Goal: Task Accomplishment & Management: Use online tool/utility

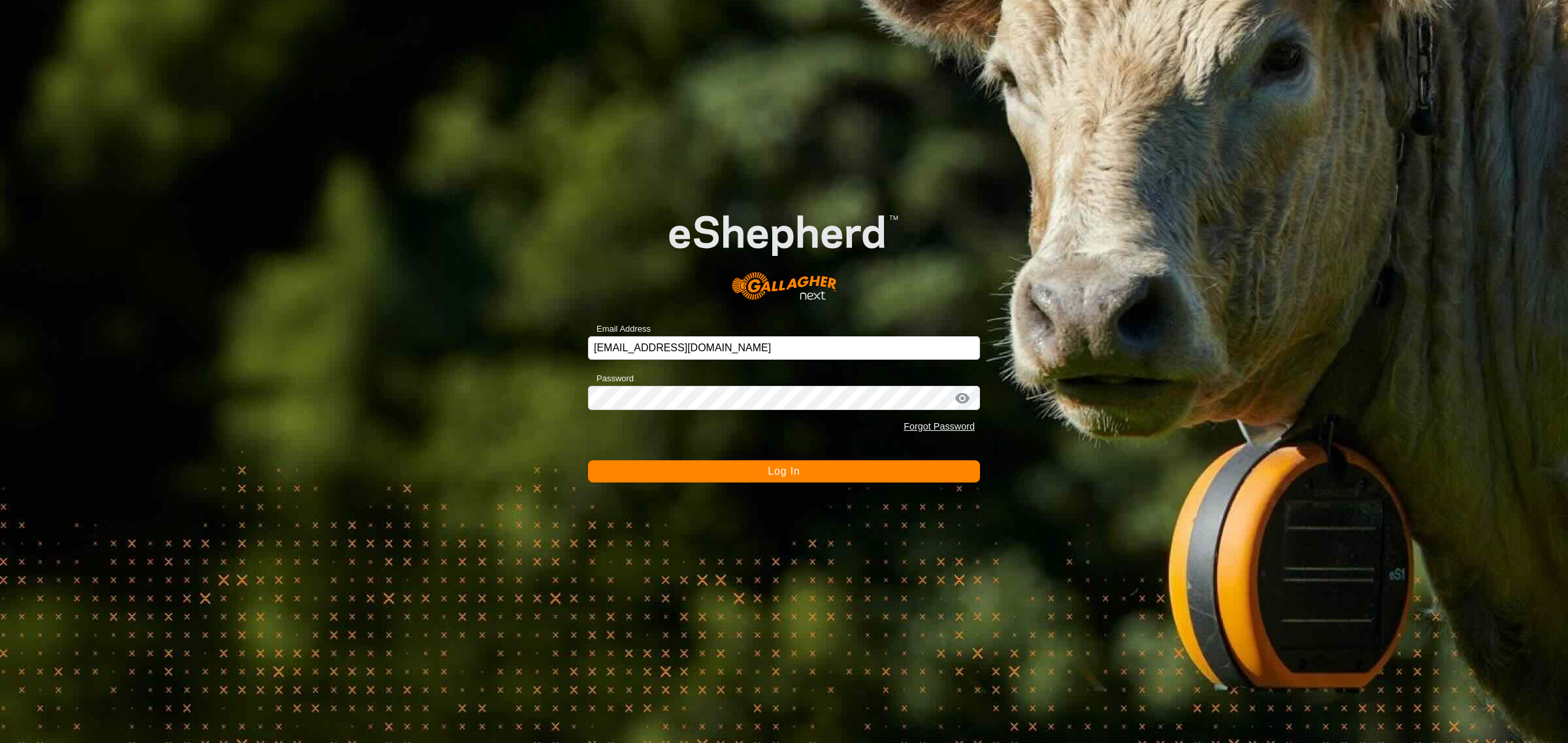
click at [781, 474] on span "Log In" at bounding box center [784, 471] width 32 height 11
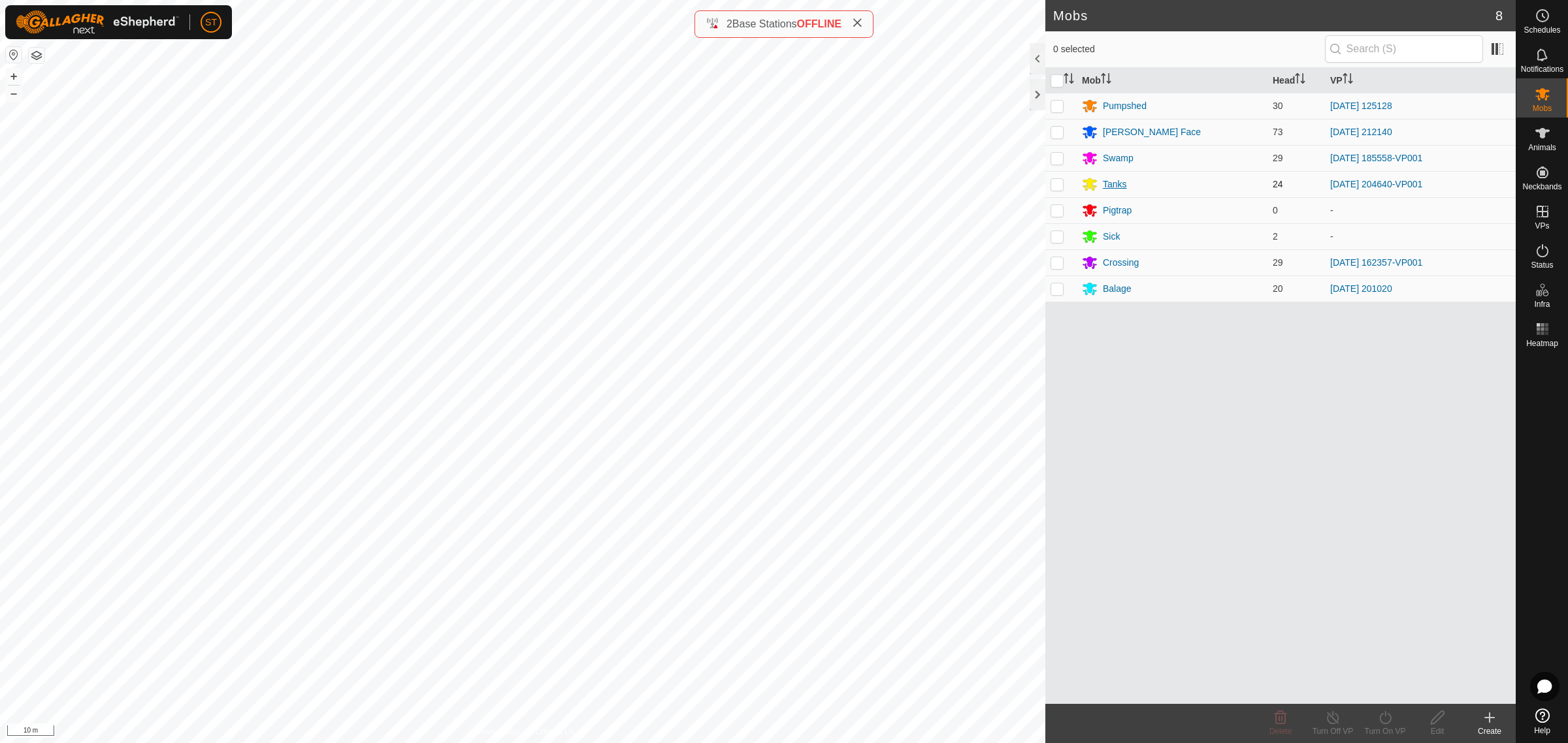
click at [1117, 183] on div "Tanks" at bounding box center [1114, 184] width 24 height 14
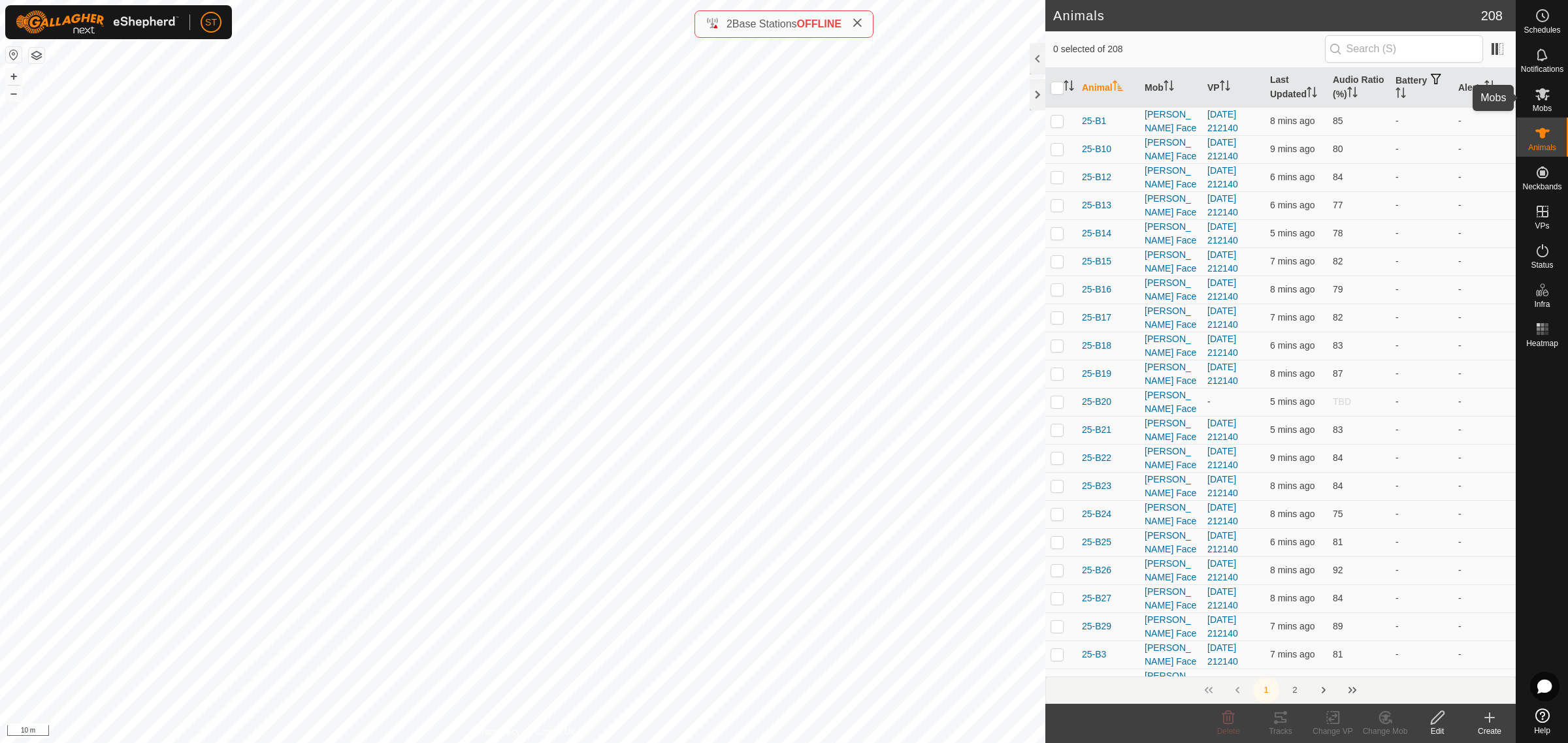
click at [1545, 104] on span "Mobs" at bounding box center [1541, 108] width 19 height 8
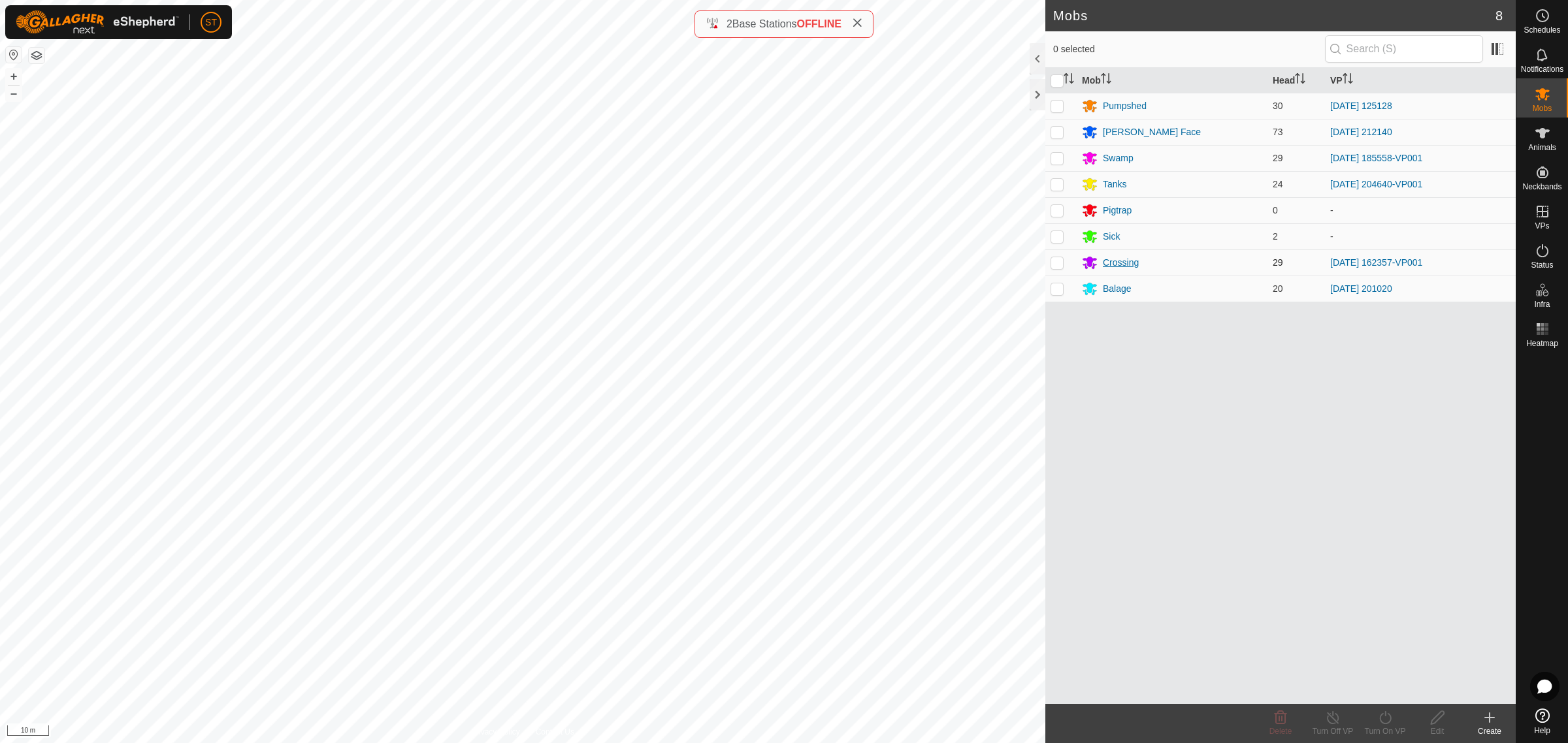
click at [1128, 264] on div "Crossing" at bounding box center [1120, 263] width 36 height 14
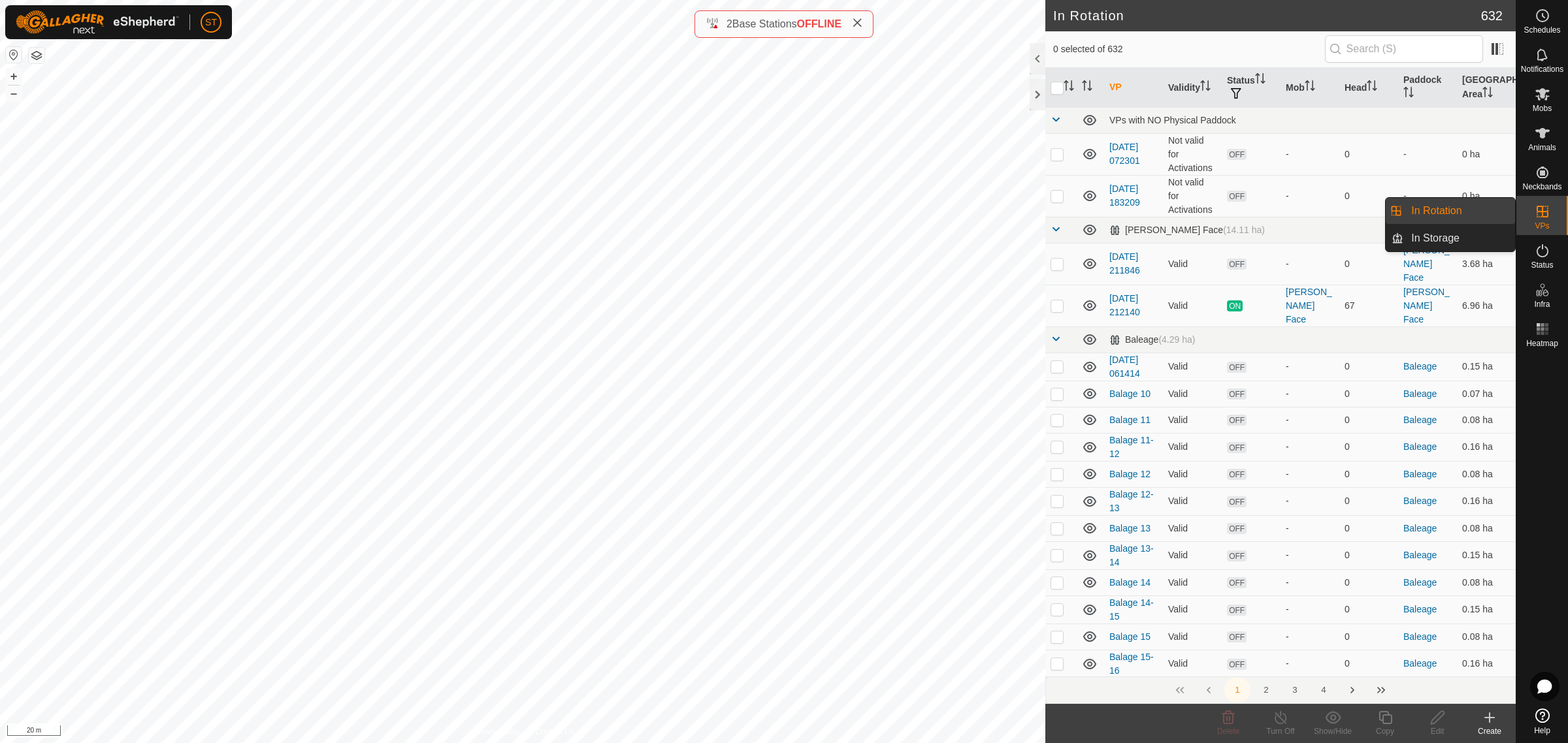
click at [1438, 209] on link "In Rotation" at bounding box center [1458, 211] width 112 height 26
click at [1494, 724] on icon at bounding box center [1489, 717] width 16 height 16
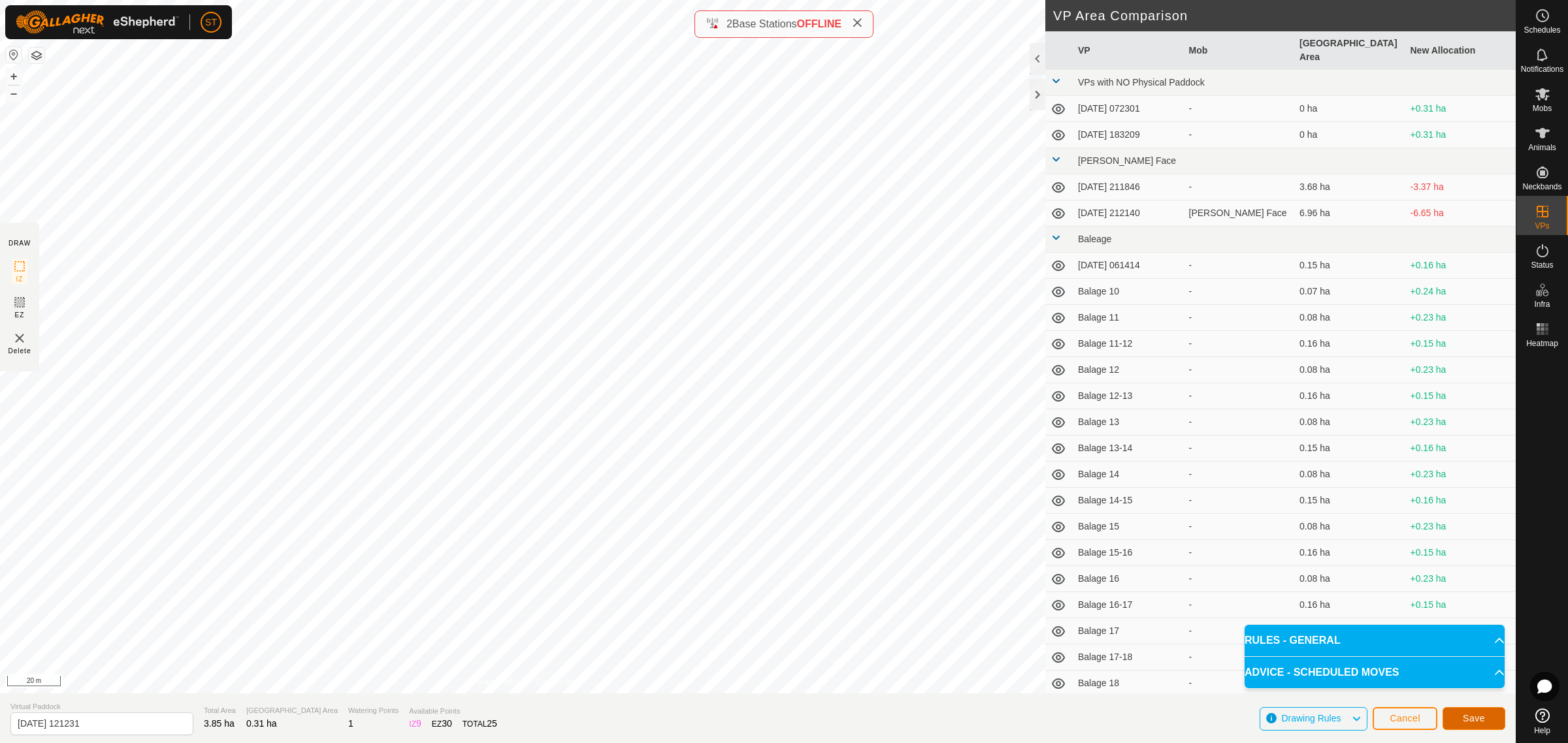
click at [1485, 723] on button "Save" at bounding box center [1473, 718] width 63 height 23
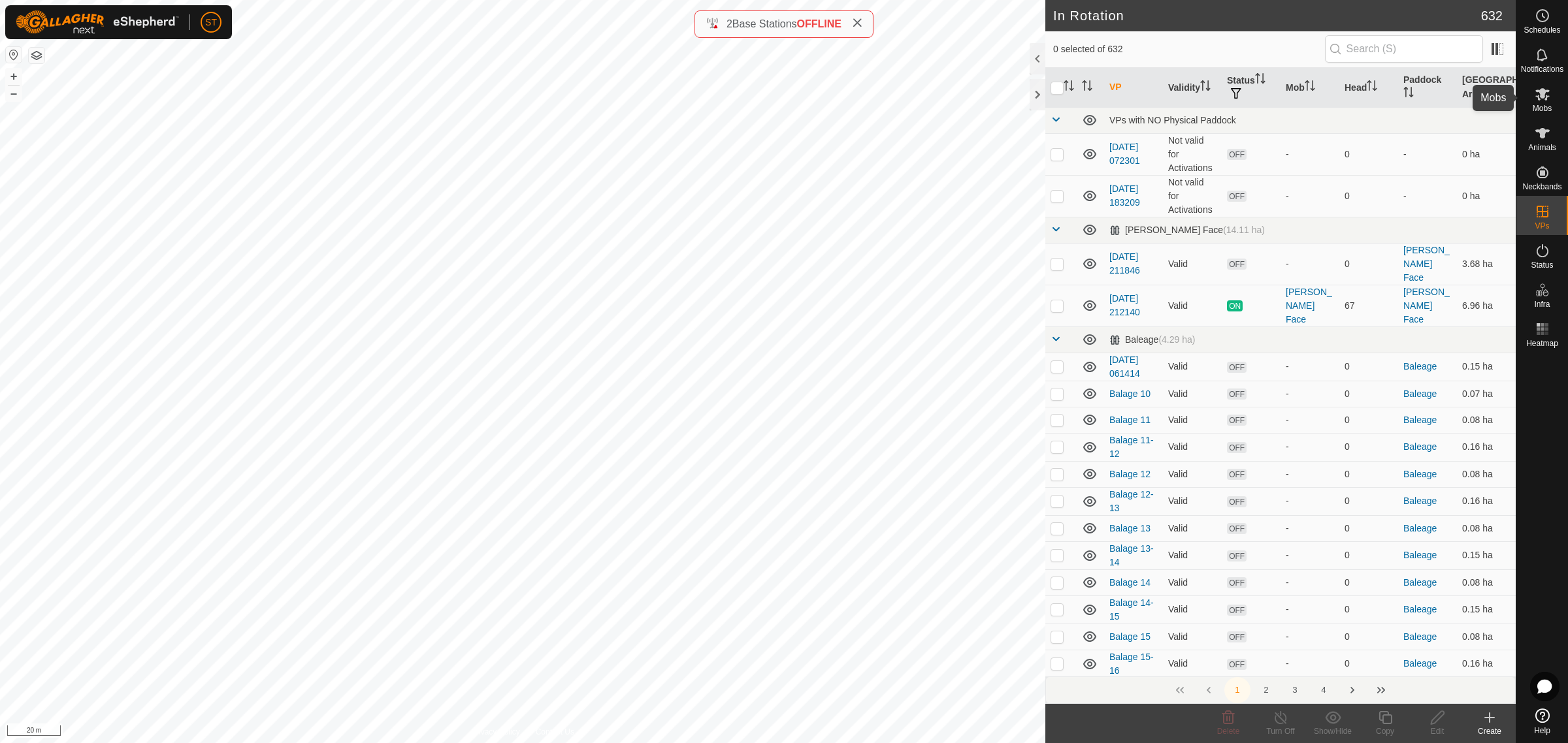
click at [1536, 100] on icon at bounding box center [1541, 94] width 16 height 16
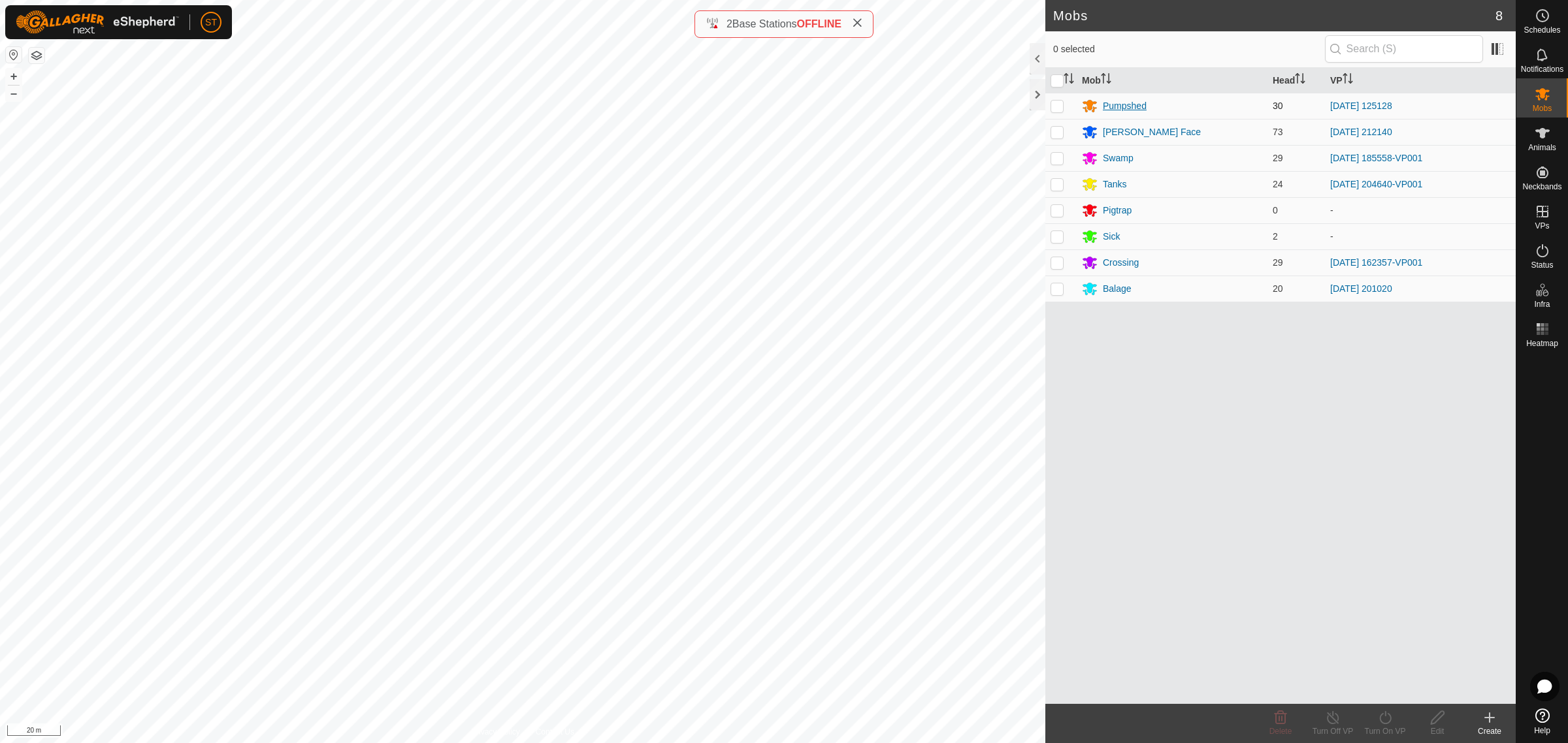
click at [1114, 105] on div "Pumpshed" at bounding box center [1124, 106] width 43 height 14
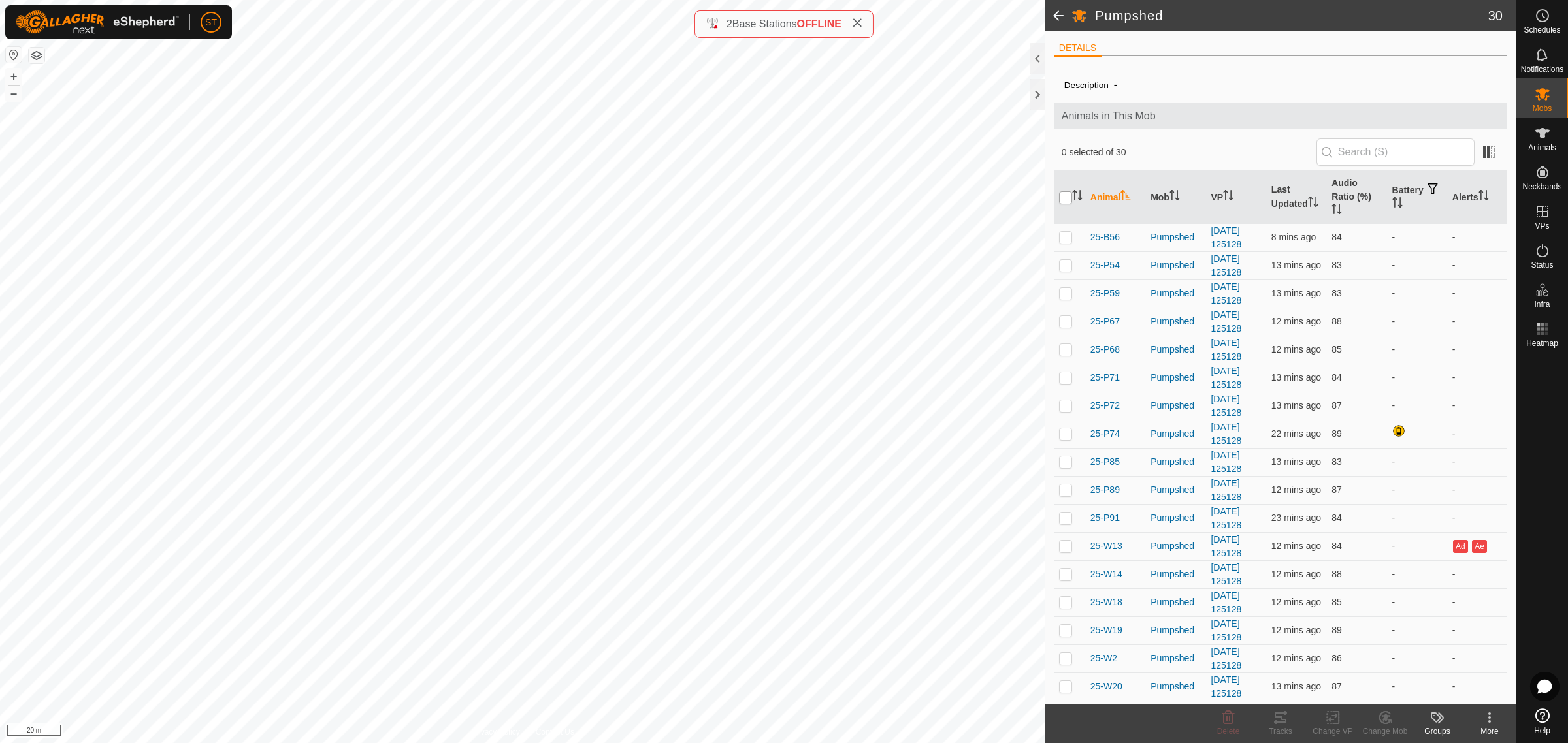
click at [1063, 200] on input "checkbox" at bounding box center [1066, 198] width 13 height 13
checkbox input "true"
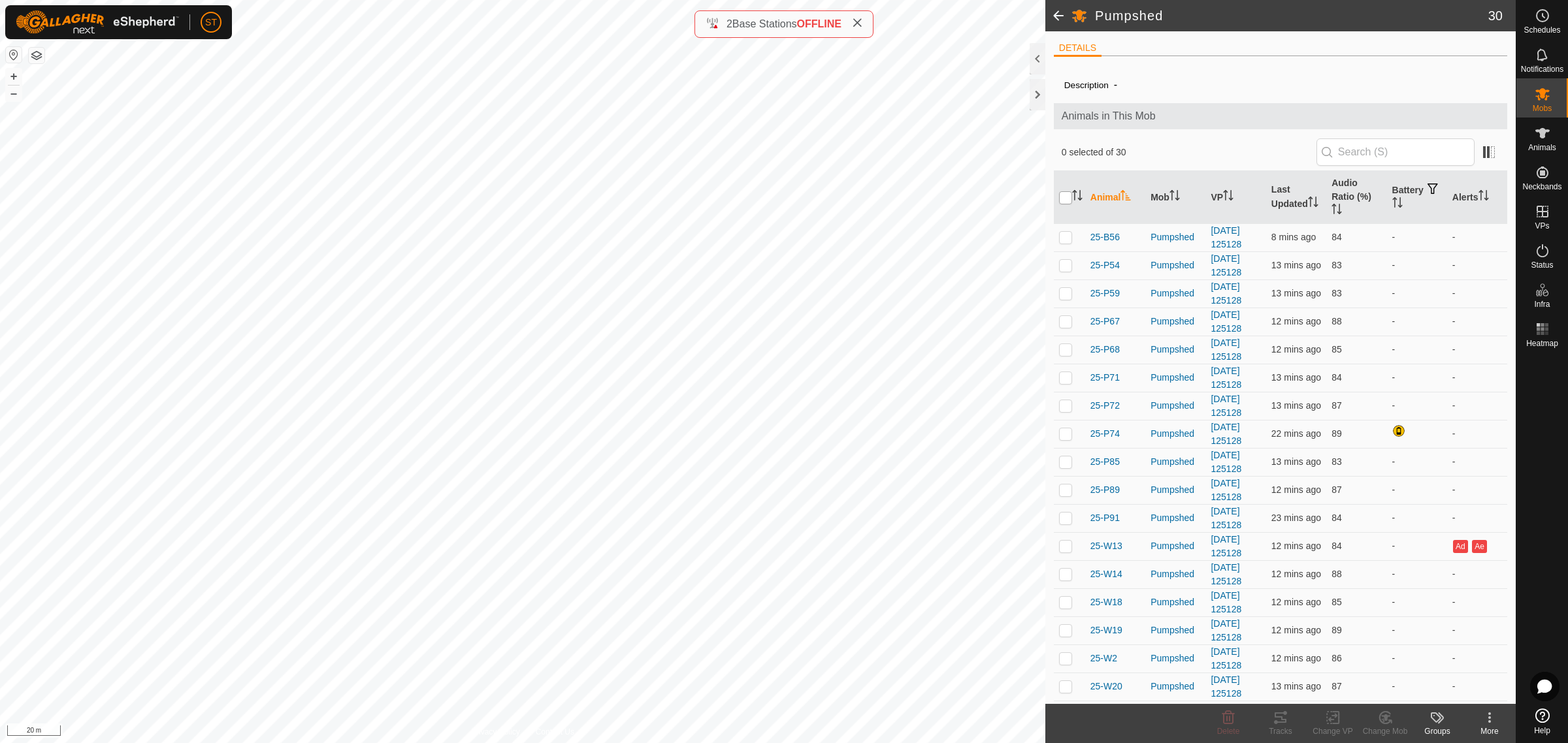
checkbox input "true"
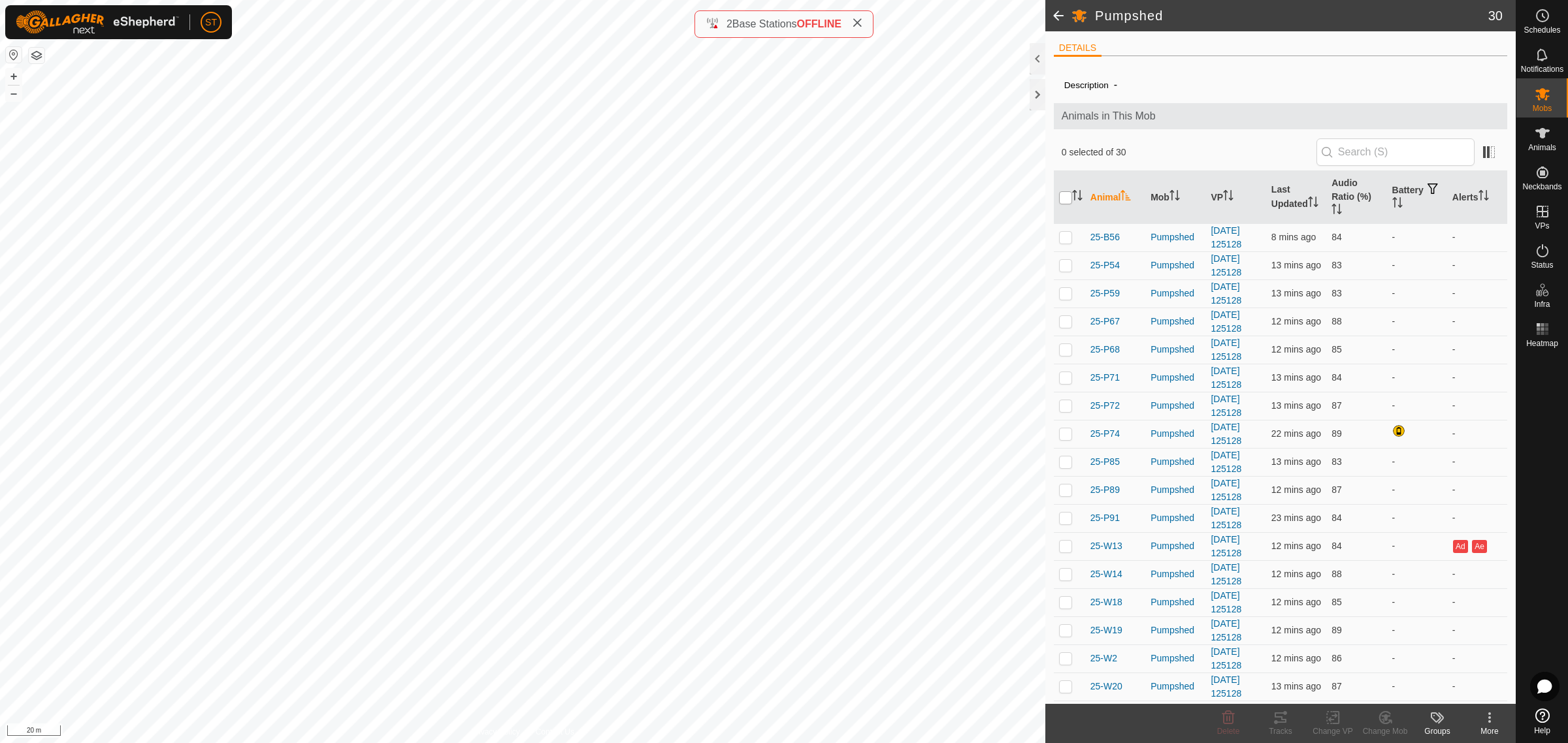
checkbox input "true"
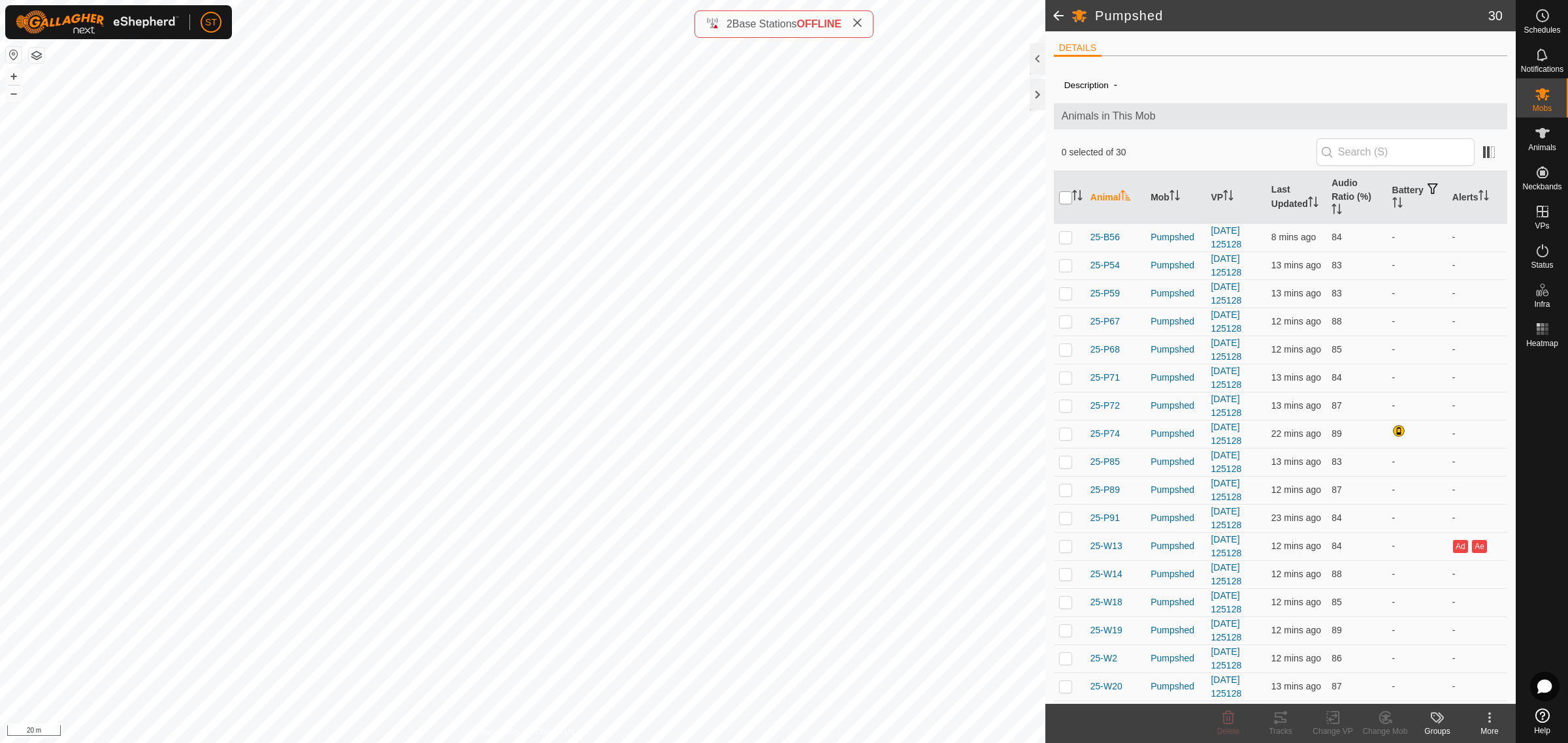
checkbox input "true"
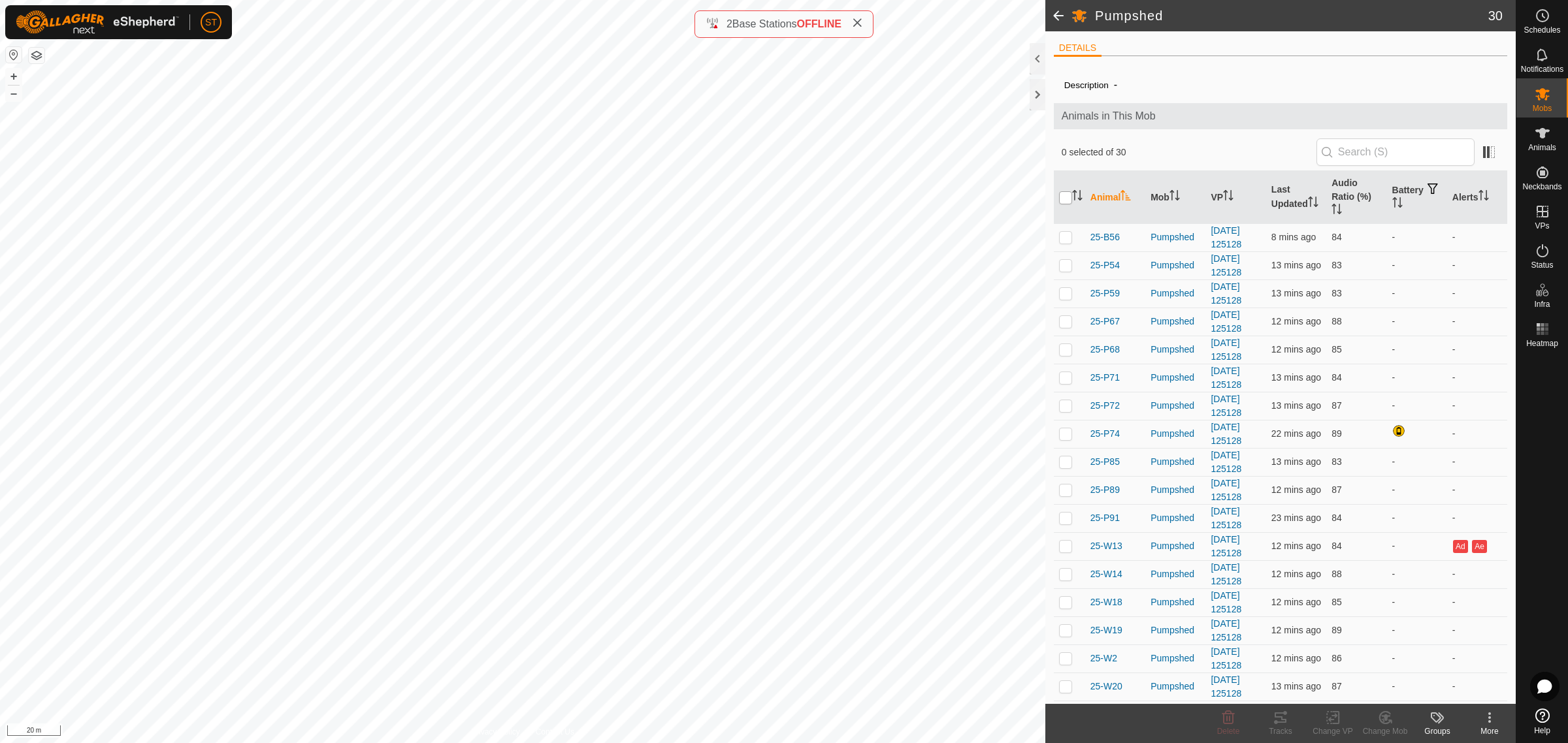
checkbox input "true"
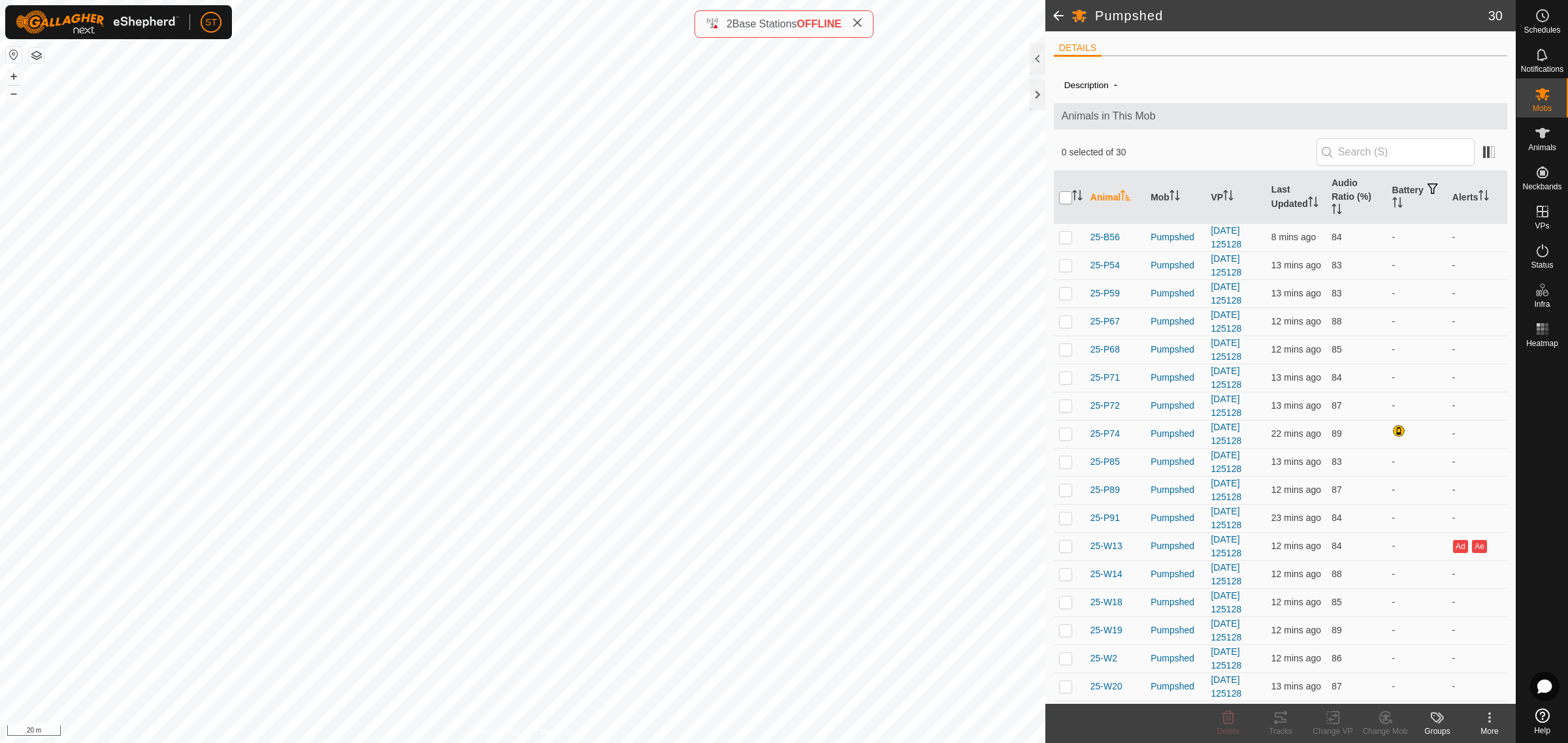
checkbox input "true"
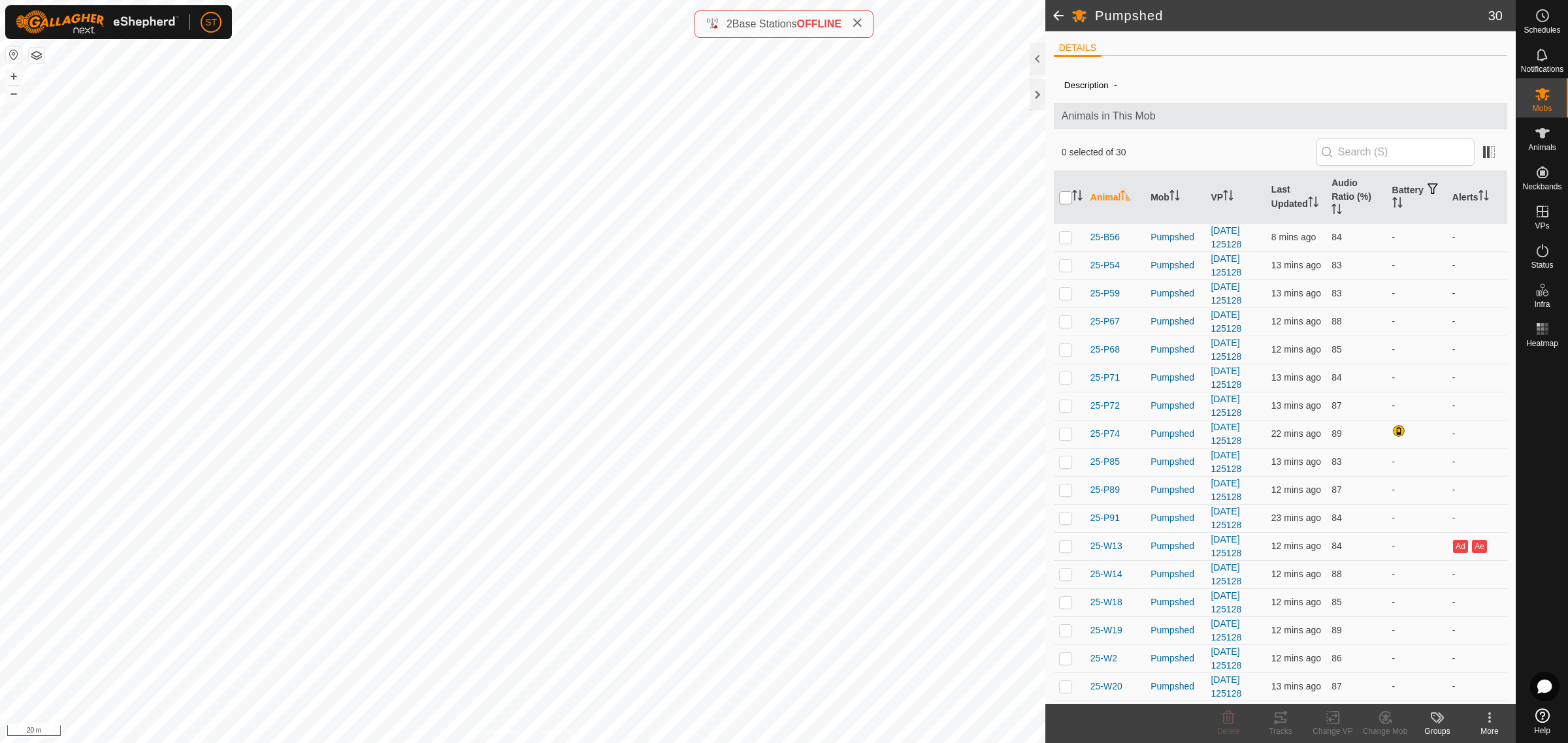
checkbox input "true"
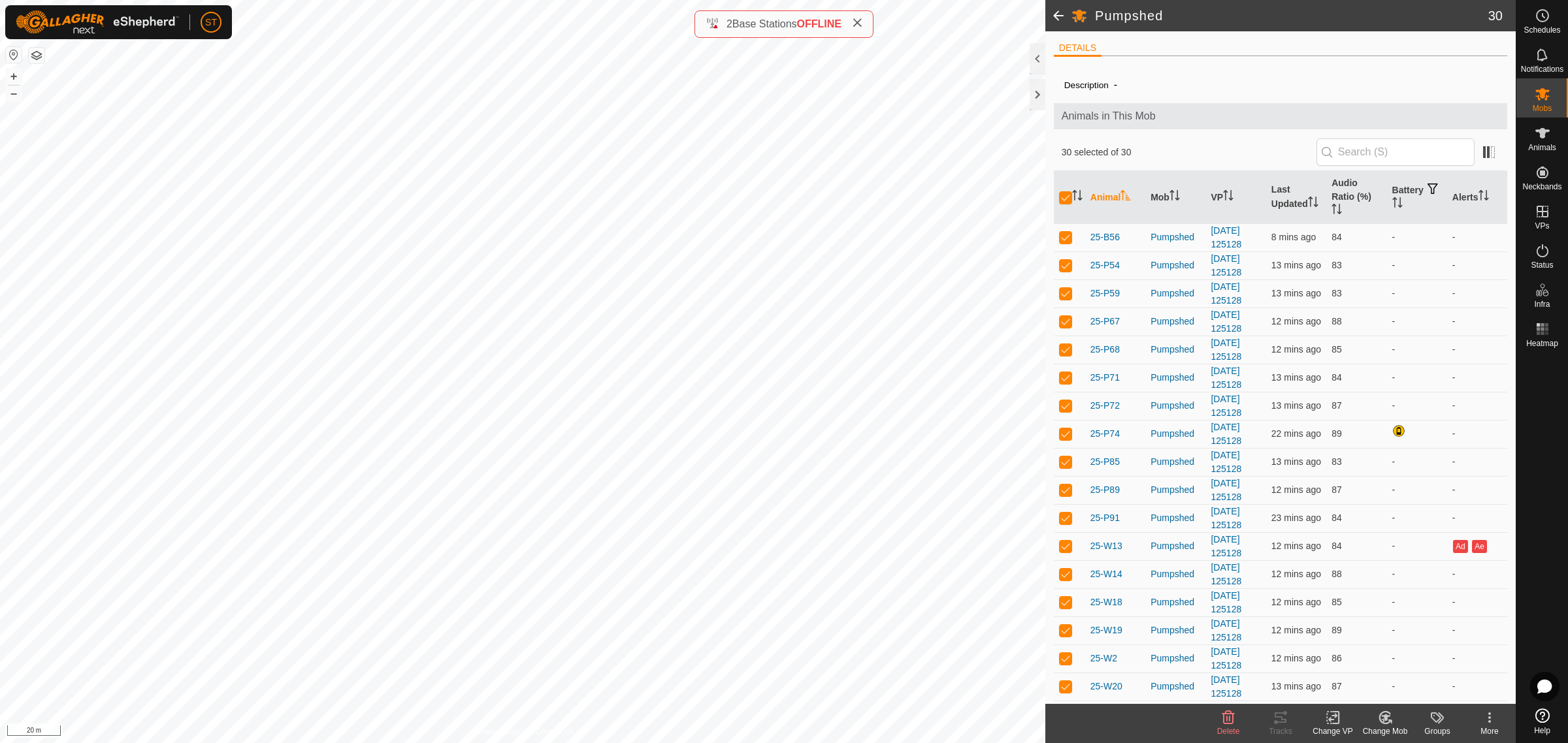
click at [1327, 723] on icon at bounding box center [1333, 717] width 17 height 16
click at [1359, 666] on link "Choose VP..." at bounding box center [1372, 662] width 129 height 26
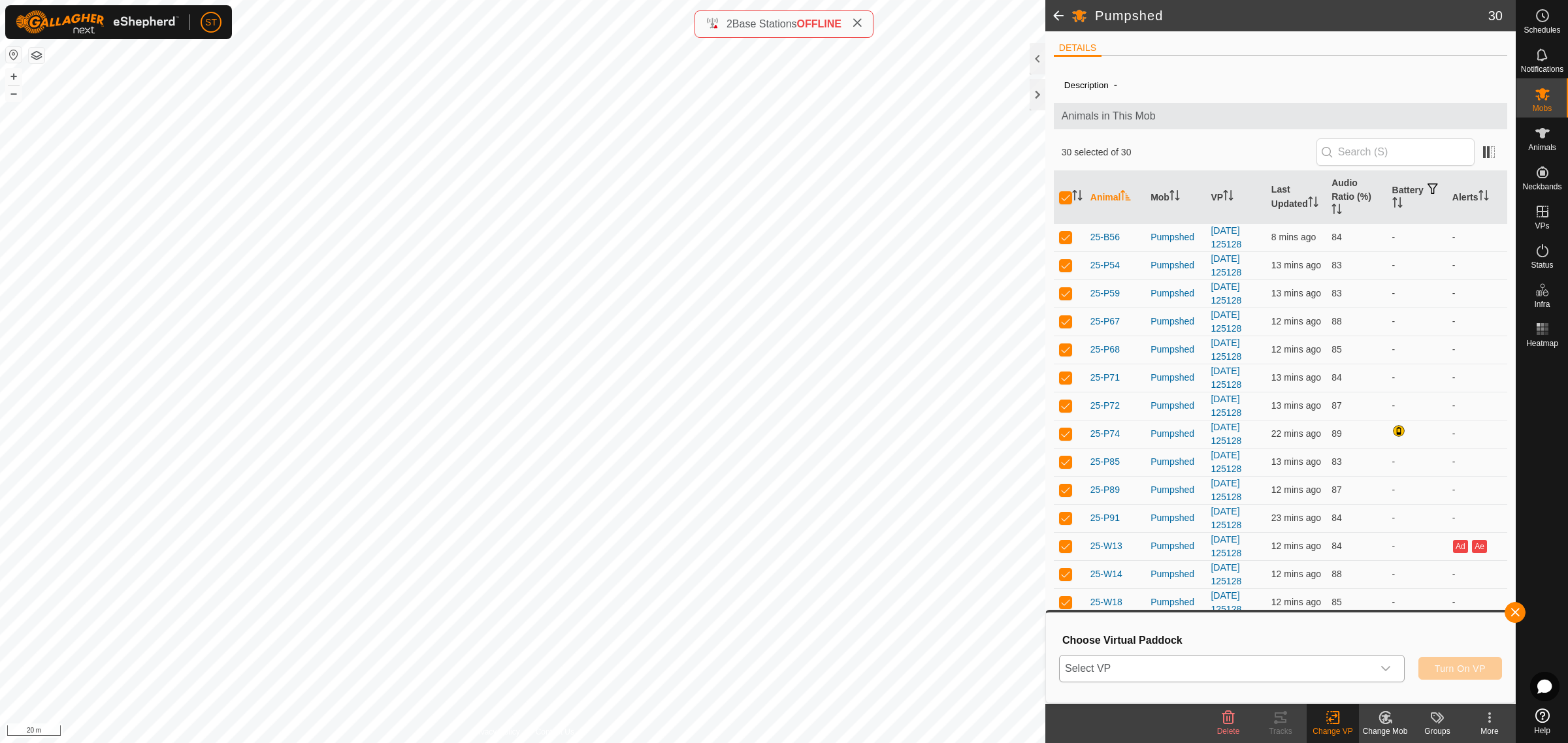
click at [1388, 666] on icon "dropdown trigger" at bounding box center [1385, 668] width 10 height 10
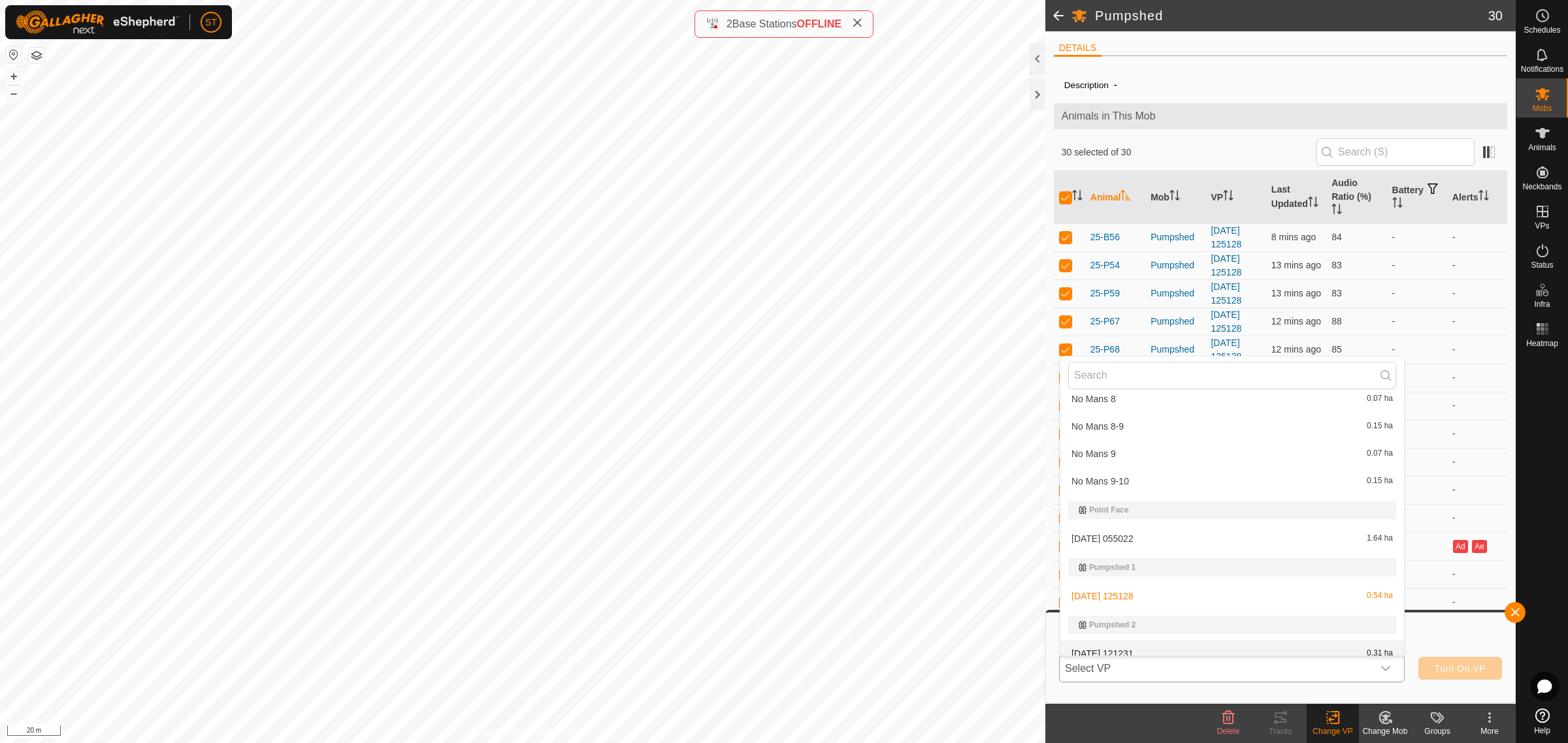
scroll to position [11188, 0]
click at [1128, 638] on li "[DATE] [DATE] 0.31 ha" at bounding box center [1232, 651] width 344 height 26
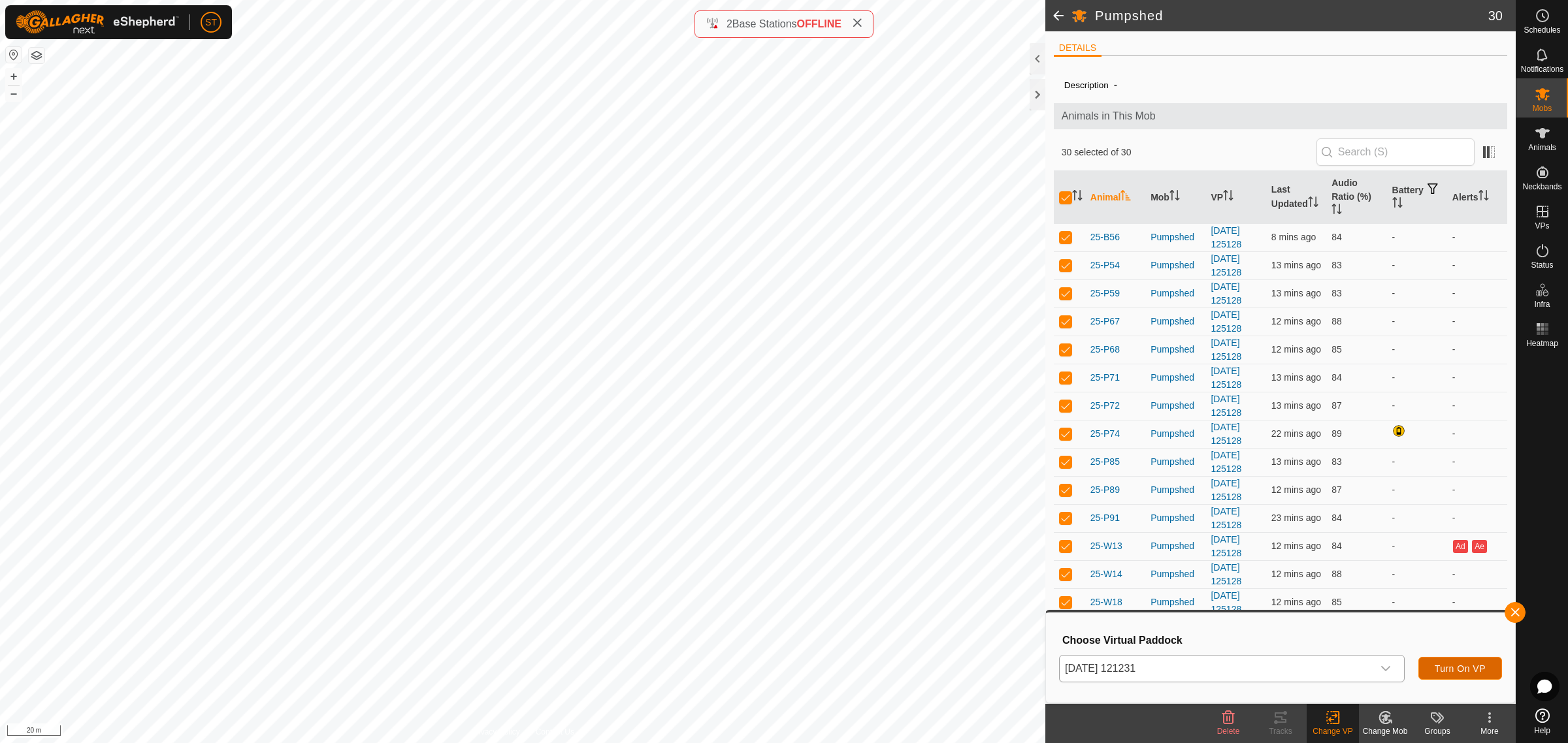
click at [1460, 669] on span "Turn On VP" at bounding box center [1459, 668] width 51 height 10
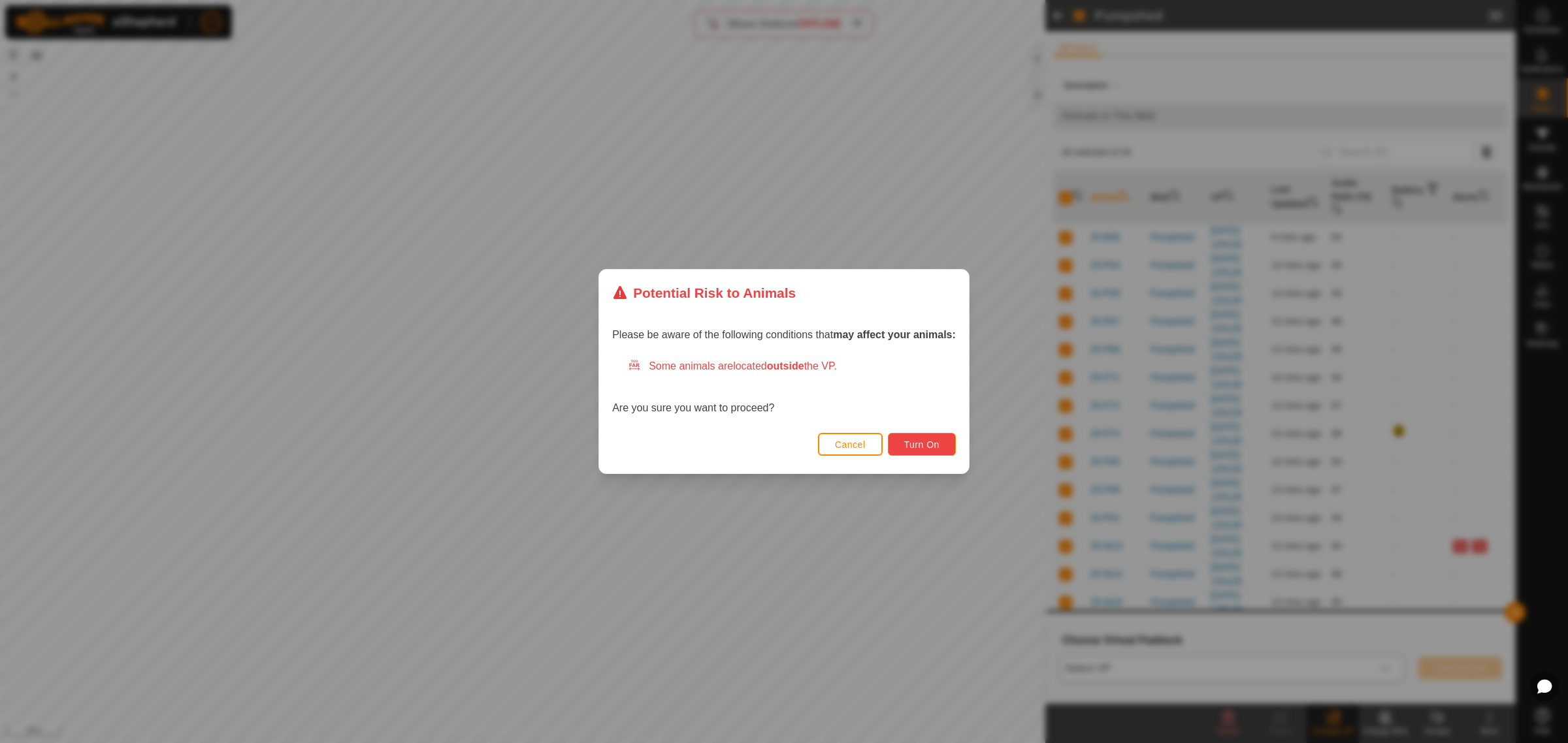
click at [915, 445] on span "Turn On" at bounding box center [922, 444] width 35 height 10
